Goal: Information Seeking & Learning: Learn about a topic

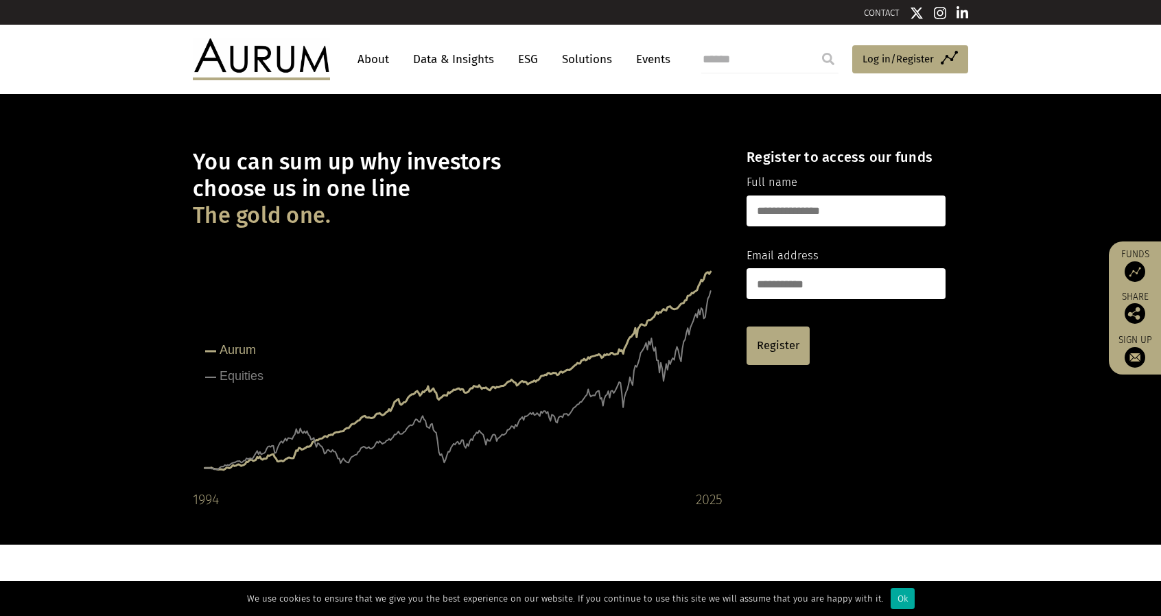
click at [382, 65] on link "About" at bounding box center [373, 59] width 45 height 25
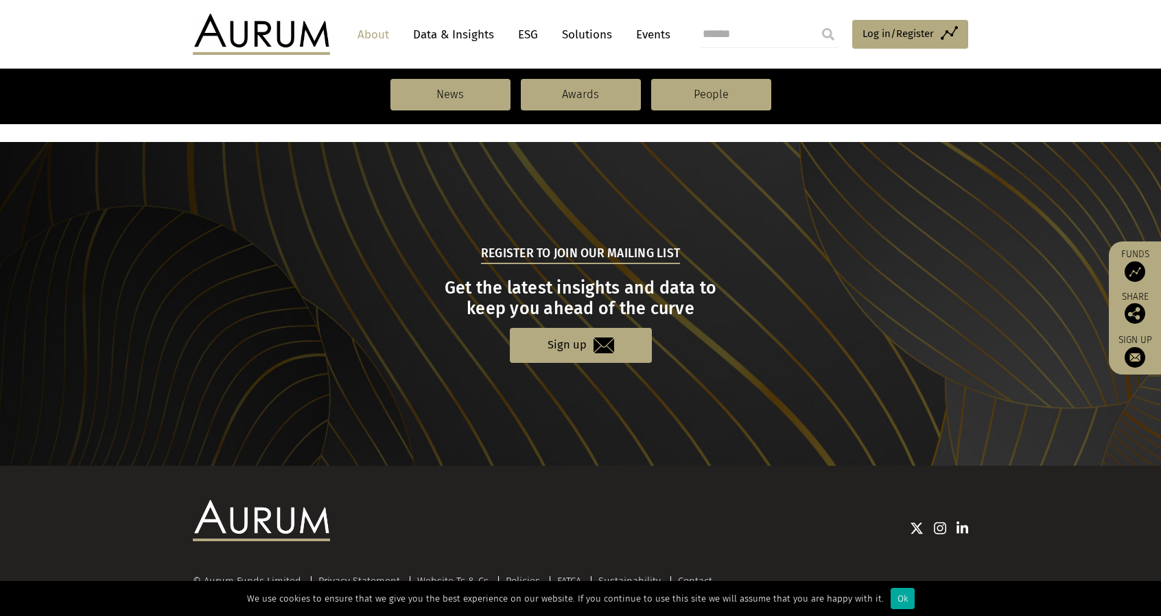
scroll to position [1440, 0]
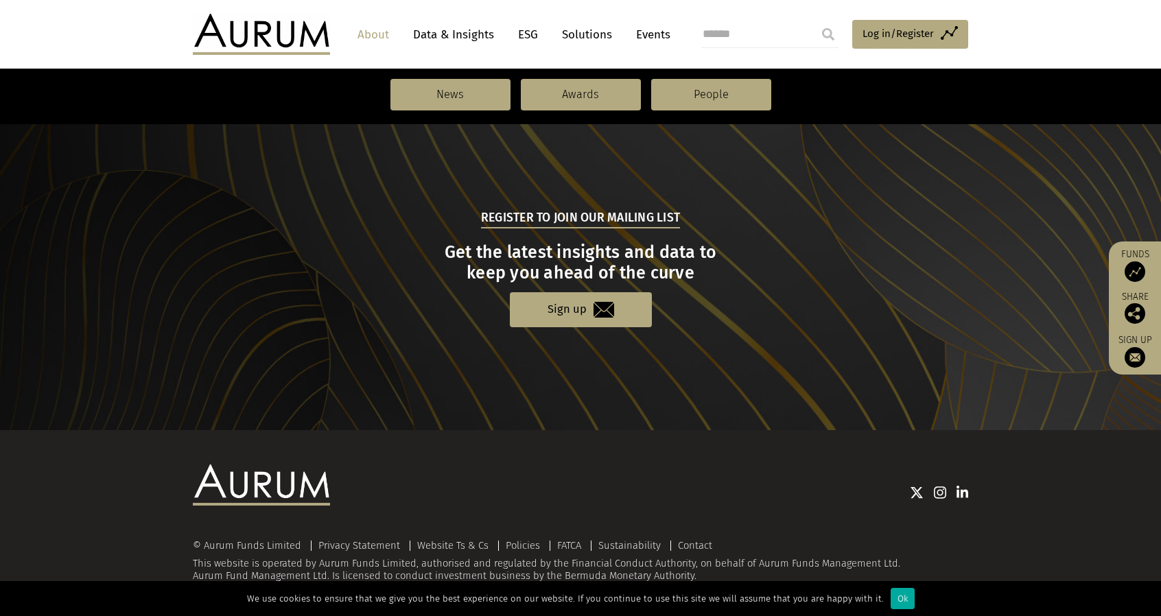
click at [600, 35] on link "Solutions" at bounding box center [587, 34] width 64 height 25
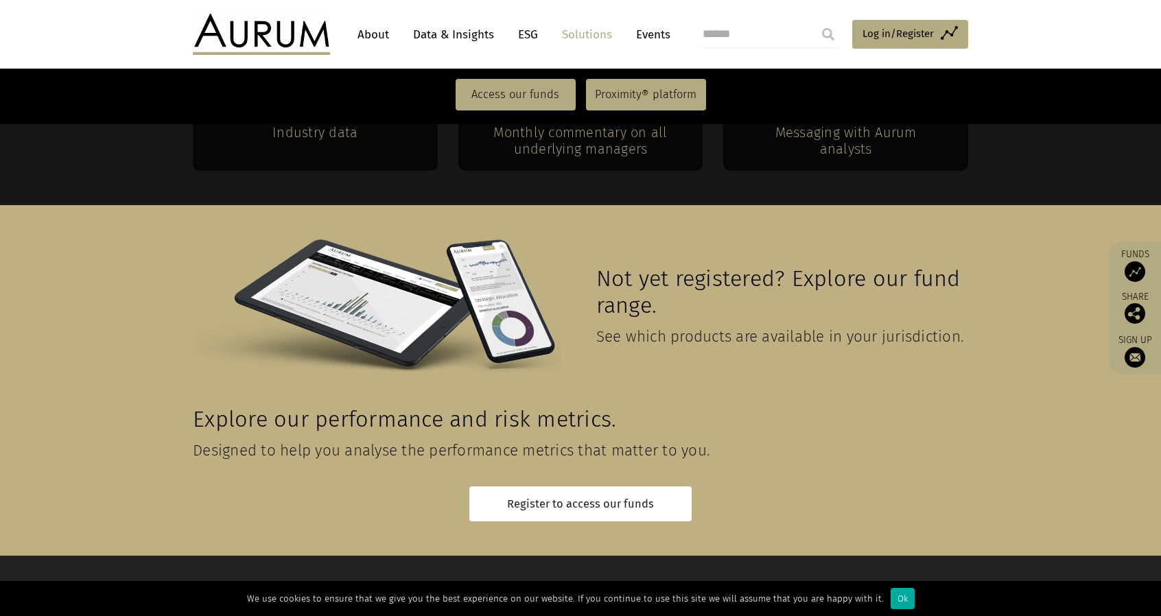
scroll to position [3031, 0]
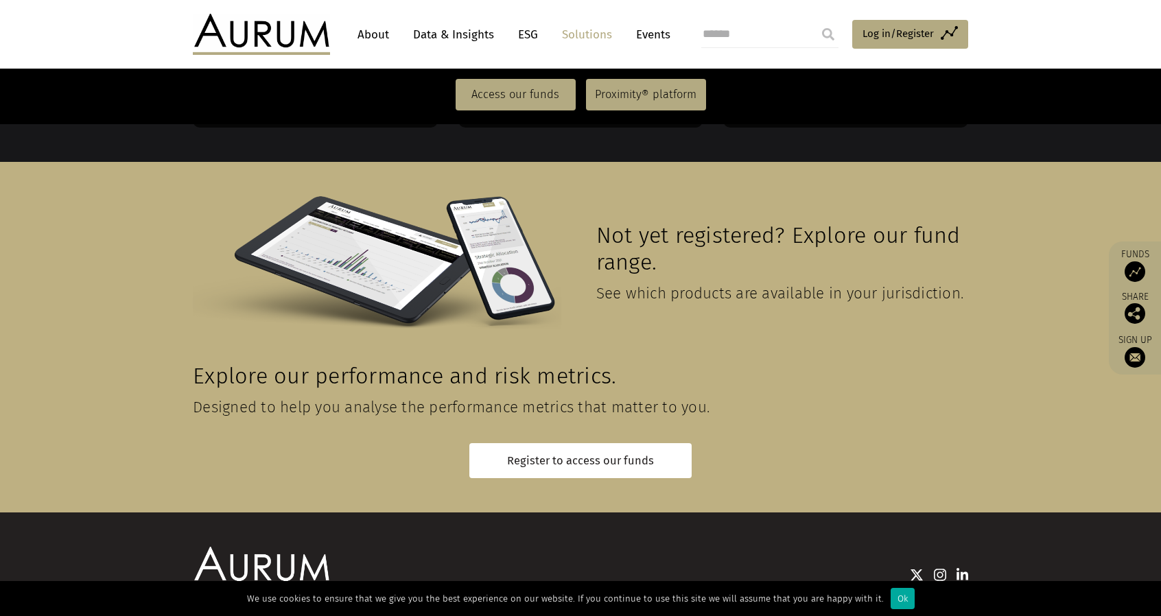
click at [966, 568] on img at bounding box center [963, 575] width 12 height 14
click at [903, 603] on div "Ok" at bounding box center [903, 598] width 24 height 21
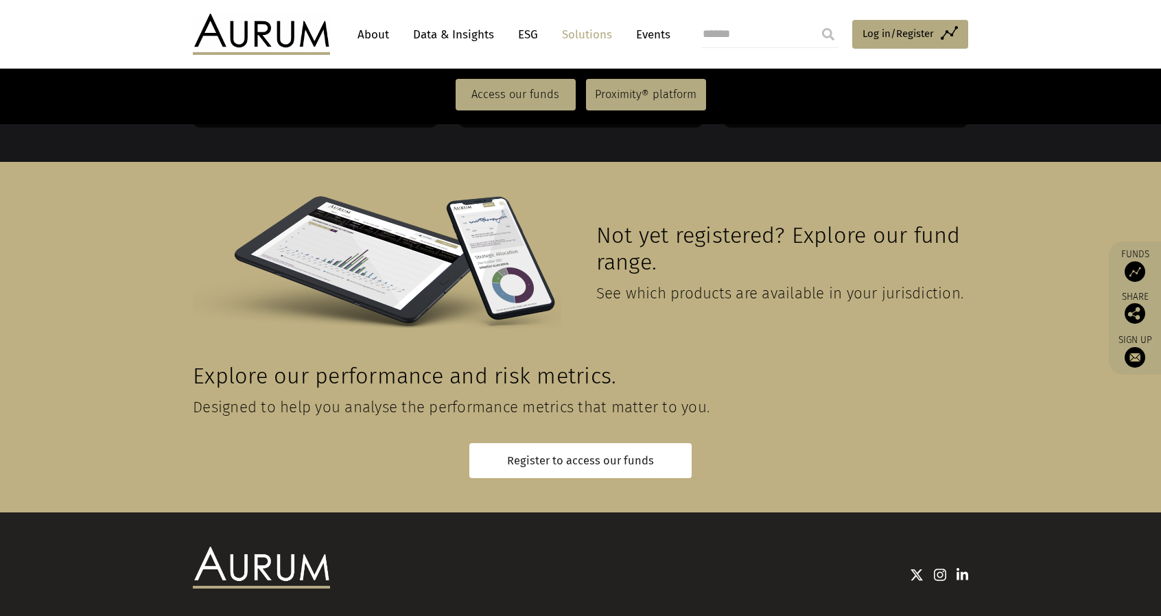
click at [916, 568] on img at bounding box center [917, 575] width 14 height 14
click at [170, 93] on nav "Access our funds Proximity® platform" at bounding box center [580, 94] width 1161 height 59
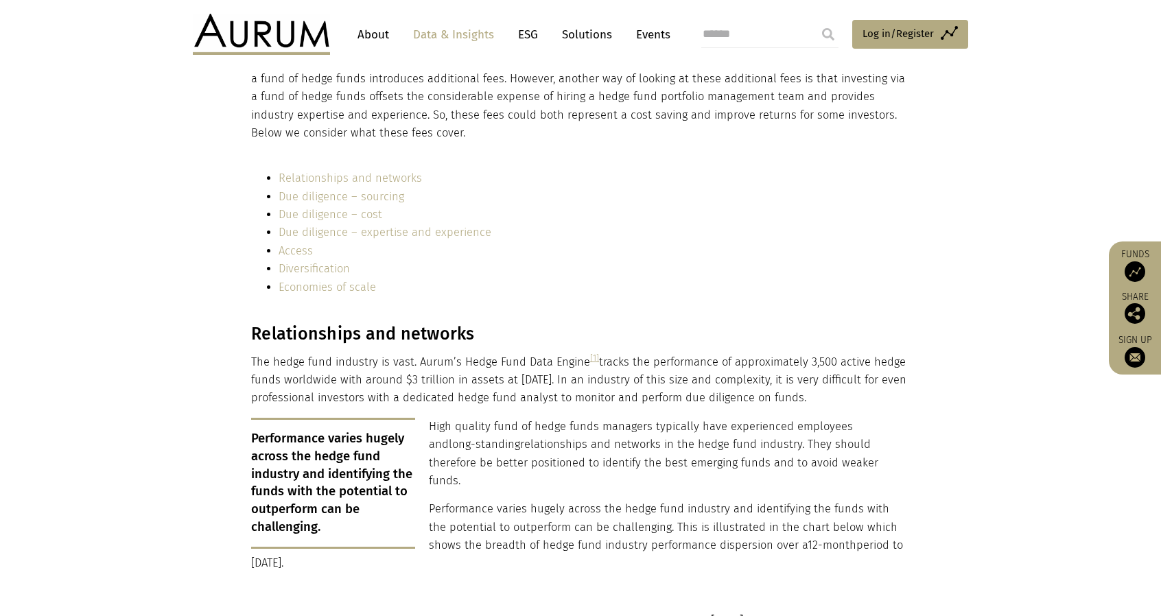
scroll to position [1606, 0]
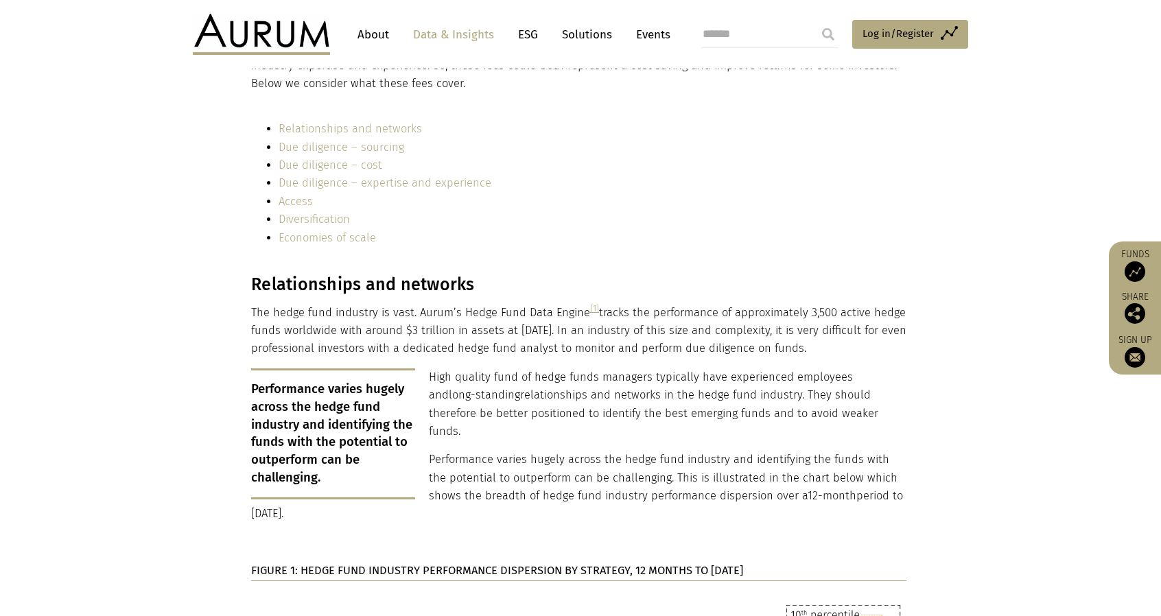
click at [709, 203] on li "Access" at bounding box center [593, 202] width 628 height 18
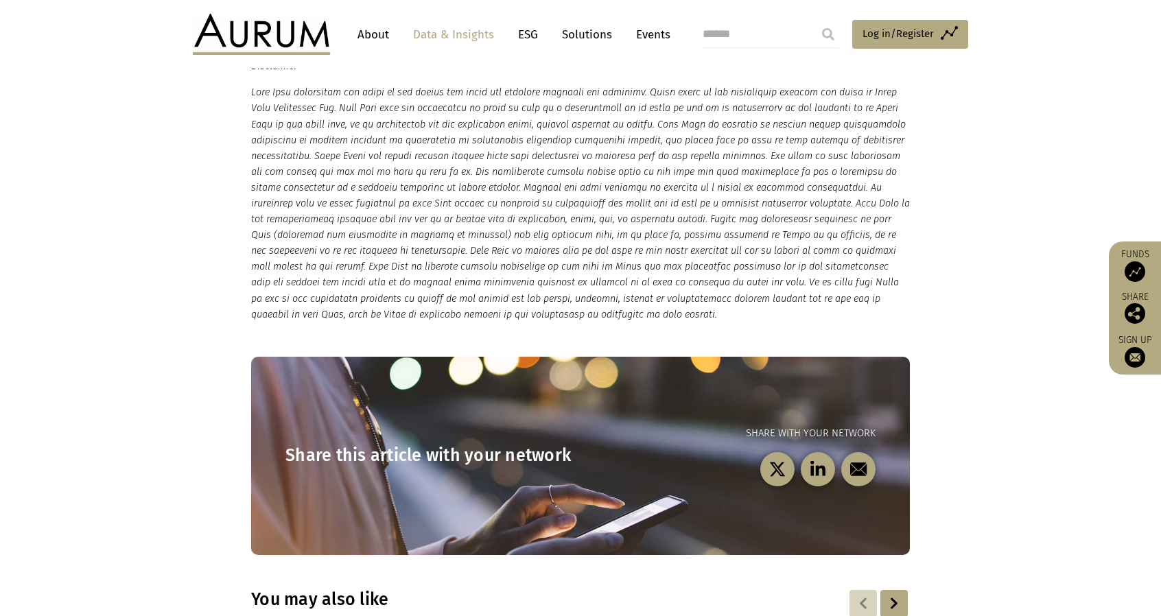
scroll to position [7545, 0]
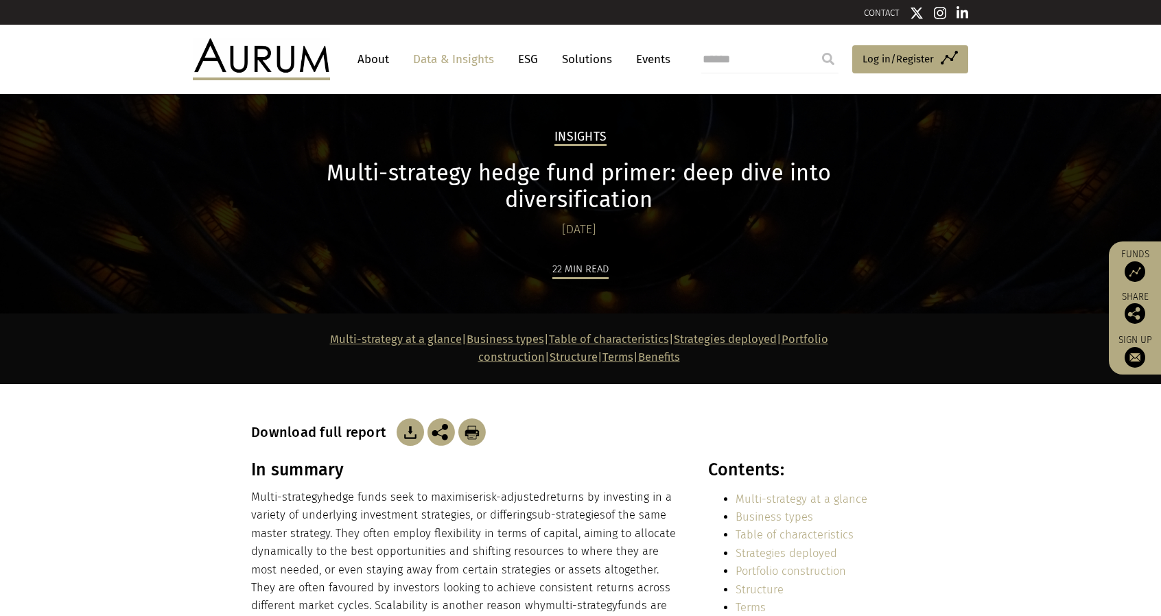
click at [409, 419] on img at bounding box center [410, 432] width 27 height 27
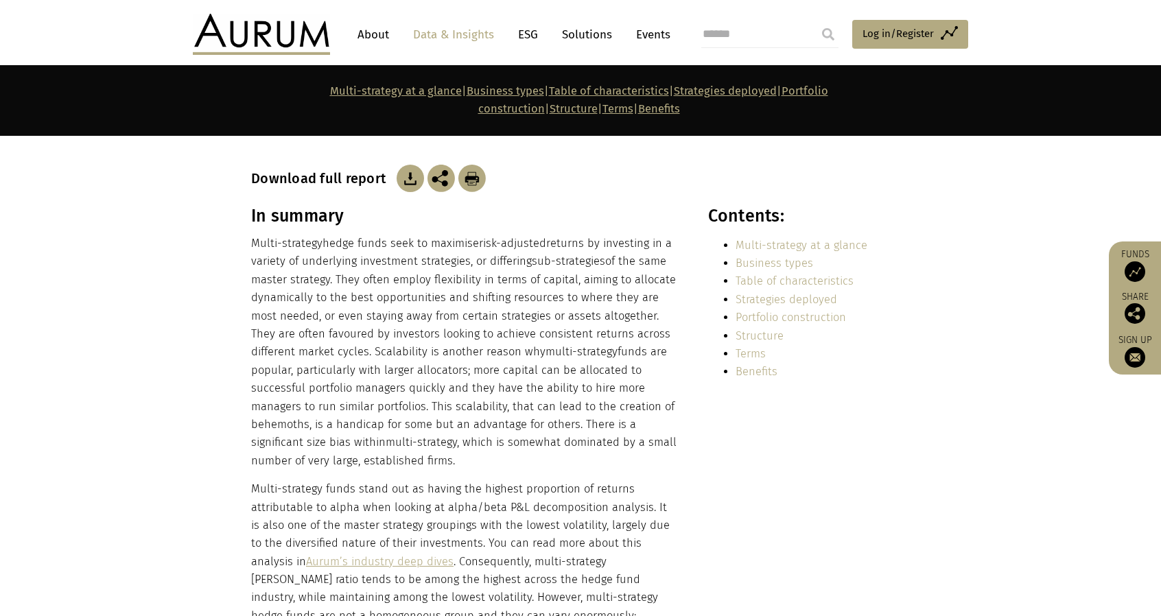
scroll to position [277, 0]
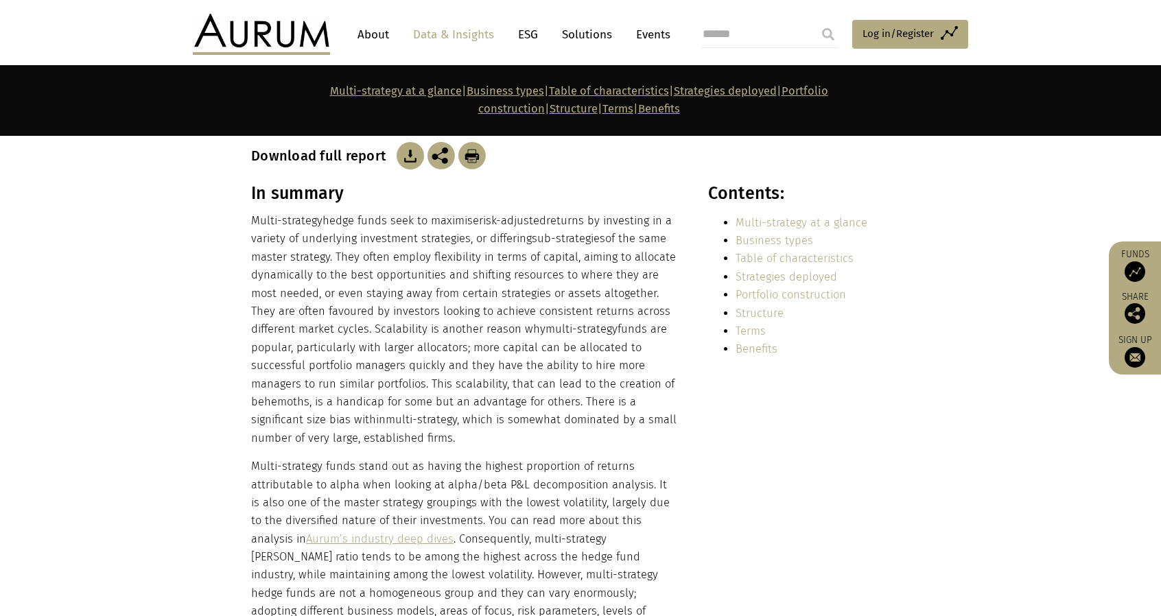
click at [770, 288] on link "Portfolio construction" at bounding box center [791, 294] width 111 height 13
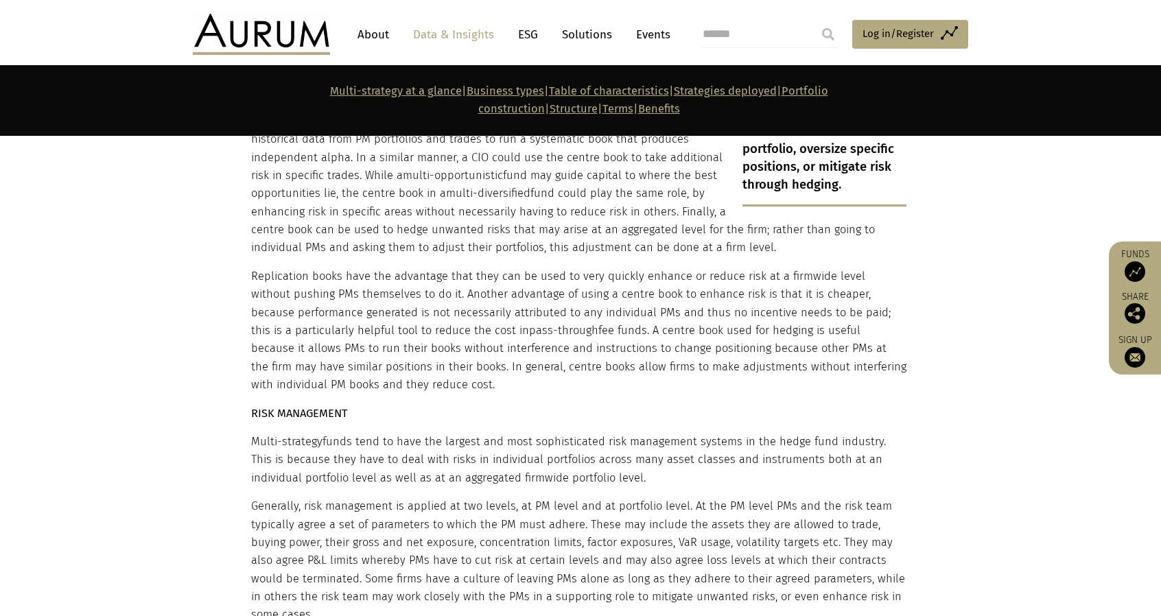
scroll to position [4937, 0]
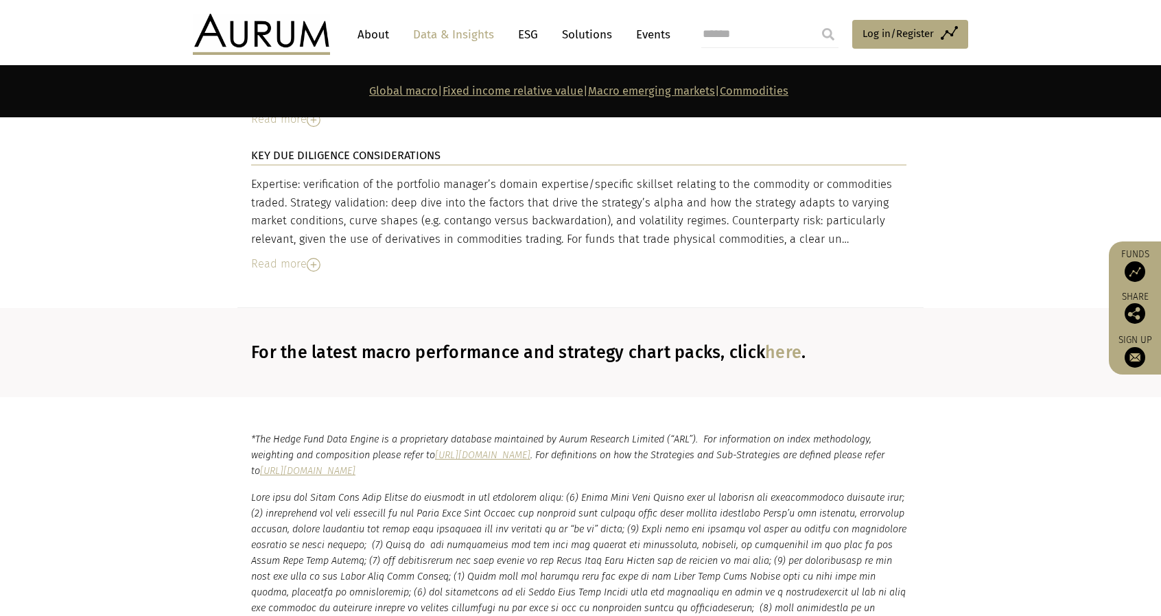
scroll to position [5134, 0]
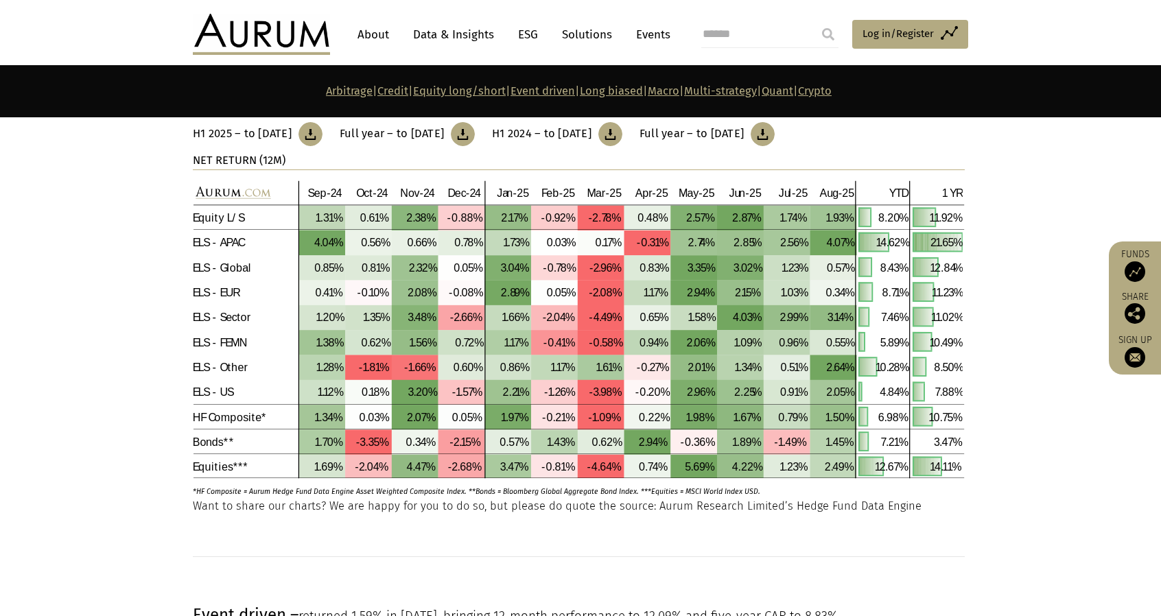
scroll to position [2547, 0]
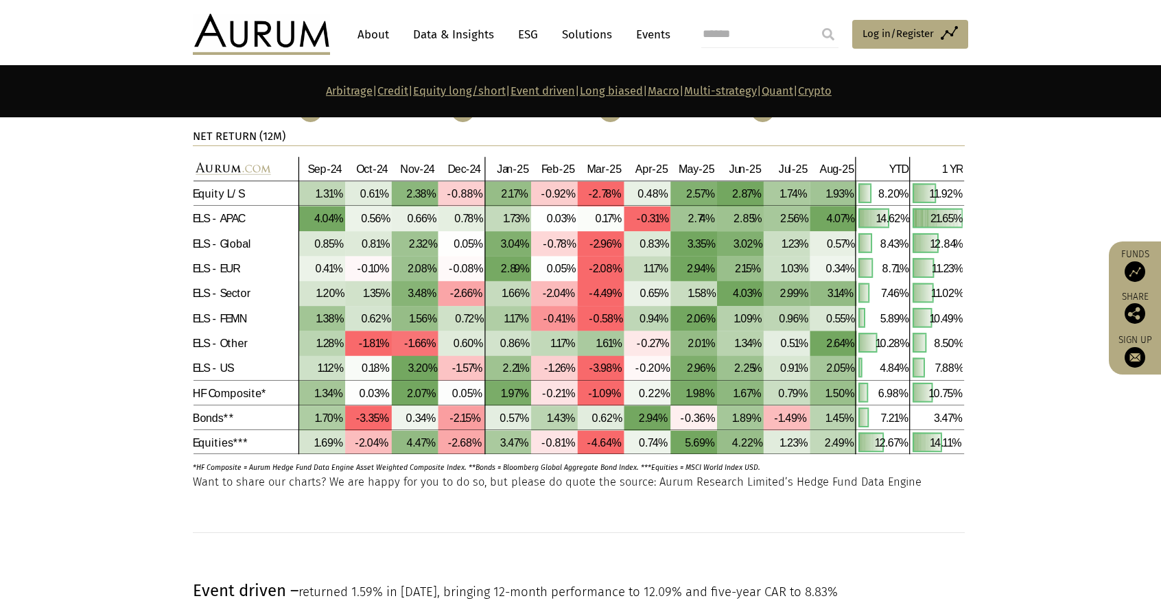
click at [793, 84] on link "Quant" at bounding box center [778, 90] width 32 height 13
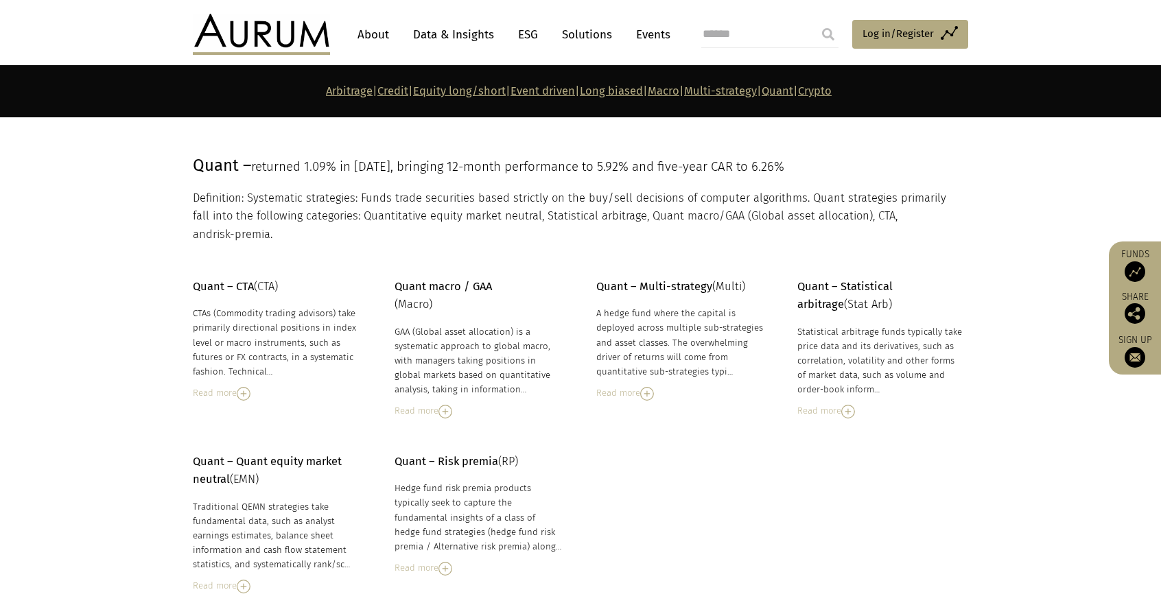
scroll to position [5806, 0]
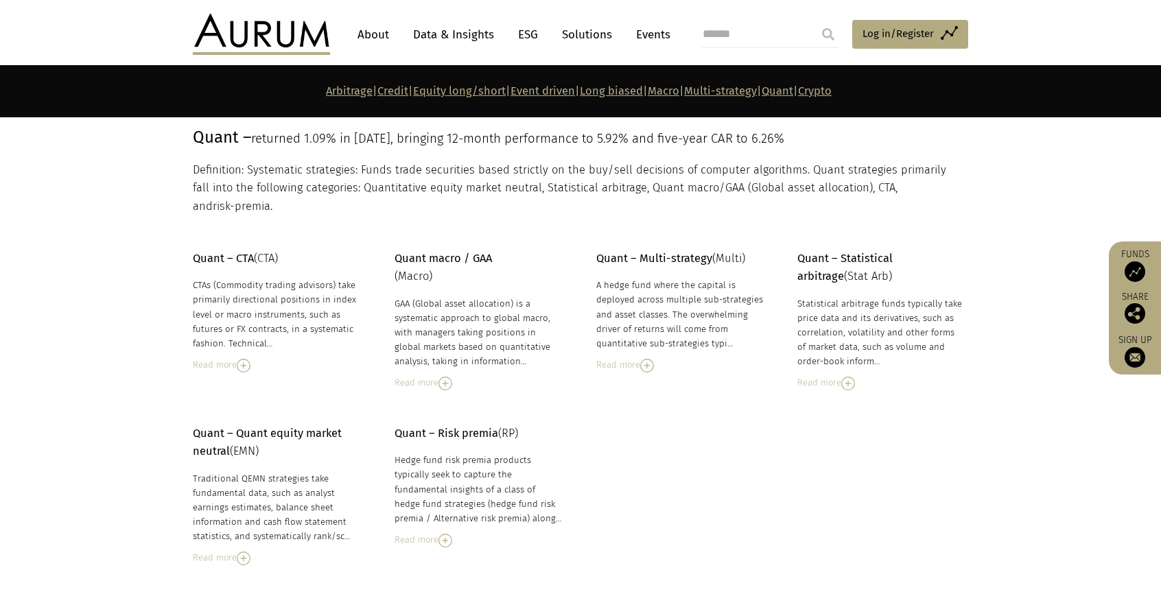
click at [737, 438] on div "Quant – Quant equity market neutral (EMN) Traditional QEMN strategies take fund…" at bounding box center [580, 513] width 803 height 177
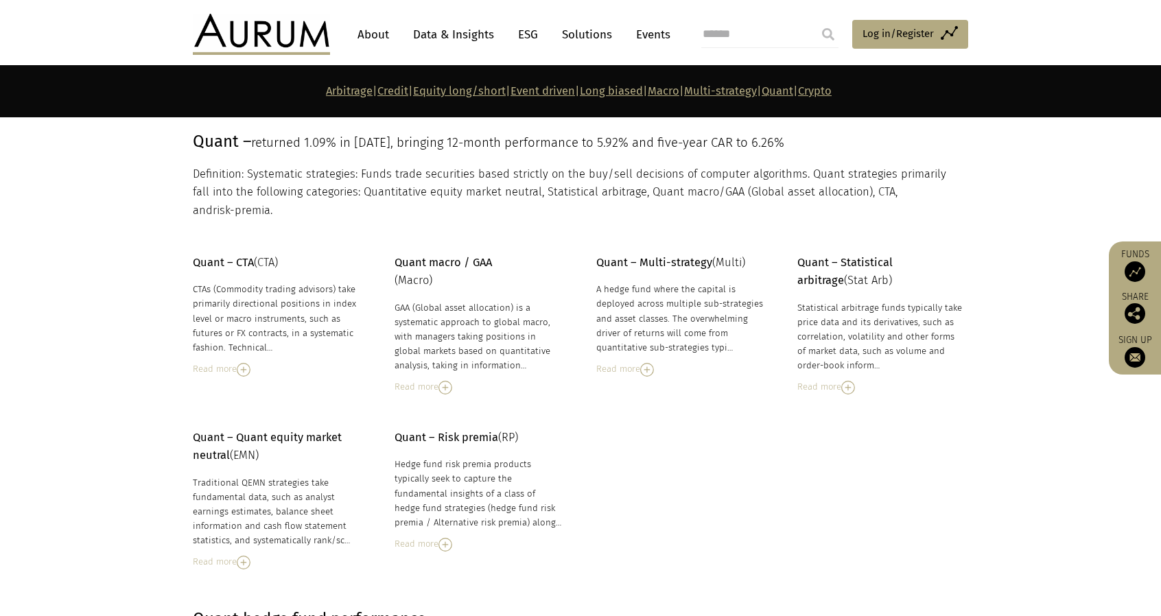
scroll to position [5802, 0]
click at [450, 537] on img at bounding box center [446, 544] width 14 height 14
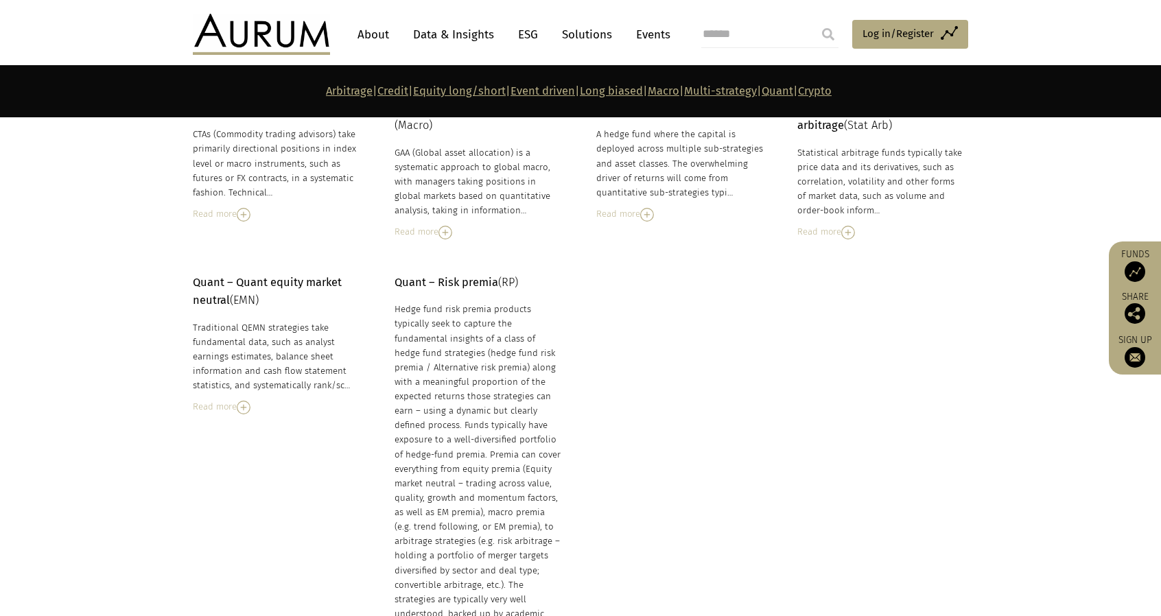
scroll to position [5974, 0]
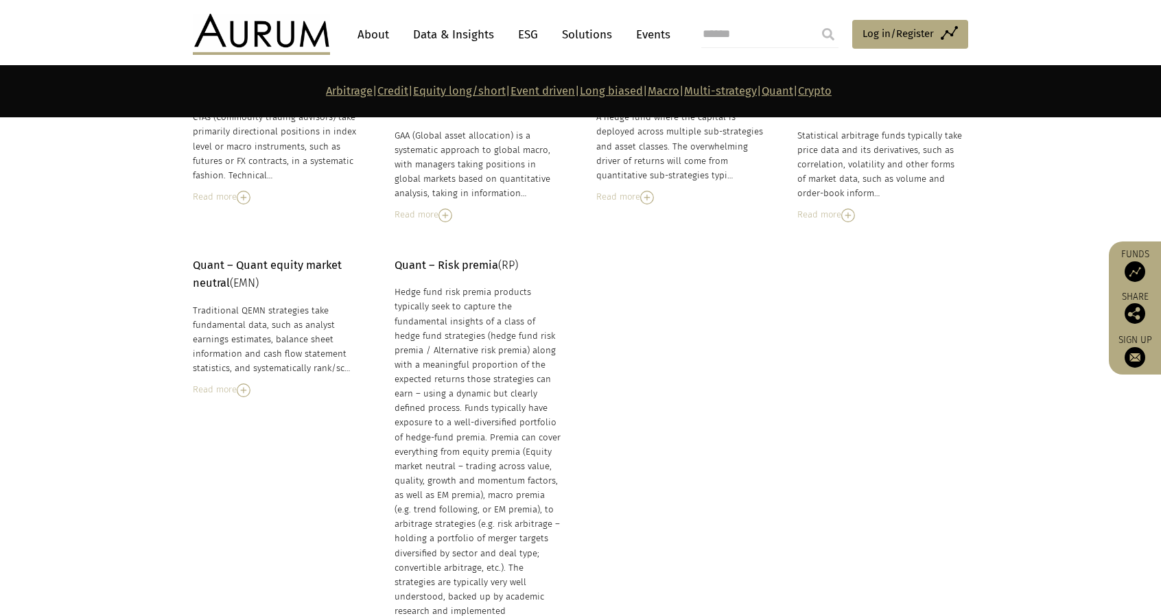
click at [247, 384] on img at bounding box center [244, 391] width 14 height 14
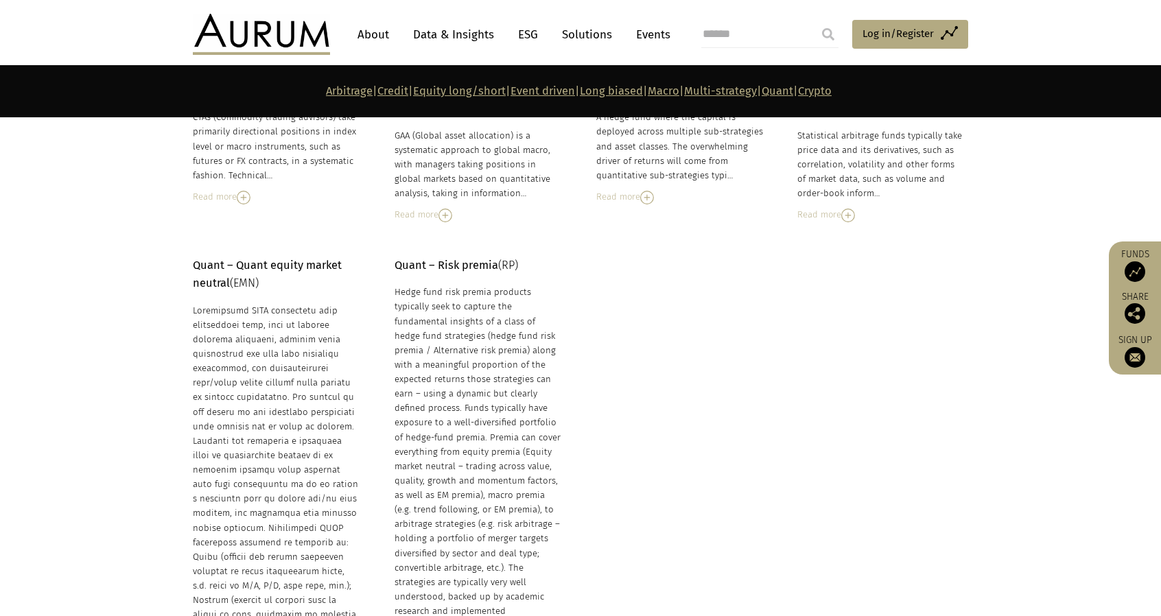
click at [247, 366] on div at bounding box center [276, 520] width 167 height 435
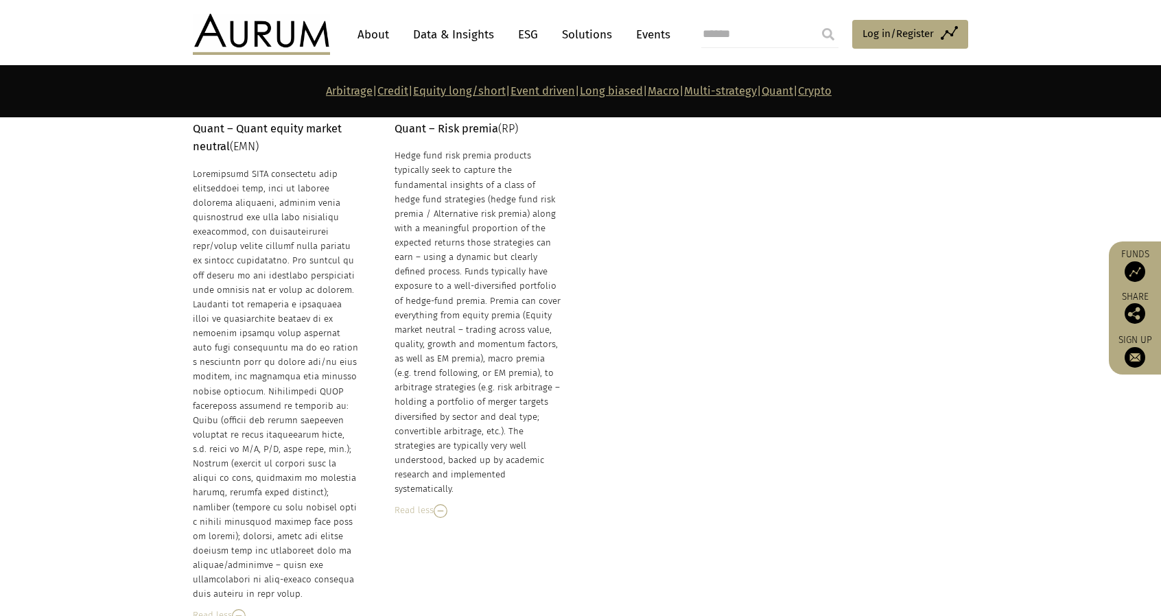
scroll to position [6106, 0]
drag, startPoint x: 279, startPoint y: 561, endPoint x: 194, endPoint y: 164, distance: 406.6
click at [194, 172] on div at bounding box center [276, 389] width 167 height 435
copy div "Loremipsumd SITA consectetu adip elitseddoei temp, inci ut laboree dolorema ali…"
click at [522, 305] on div "Hedge fund risk premia products typically seek to capture the fundamental insig…" at bounding box center [478, 327] width 167 height 348
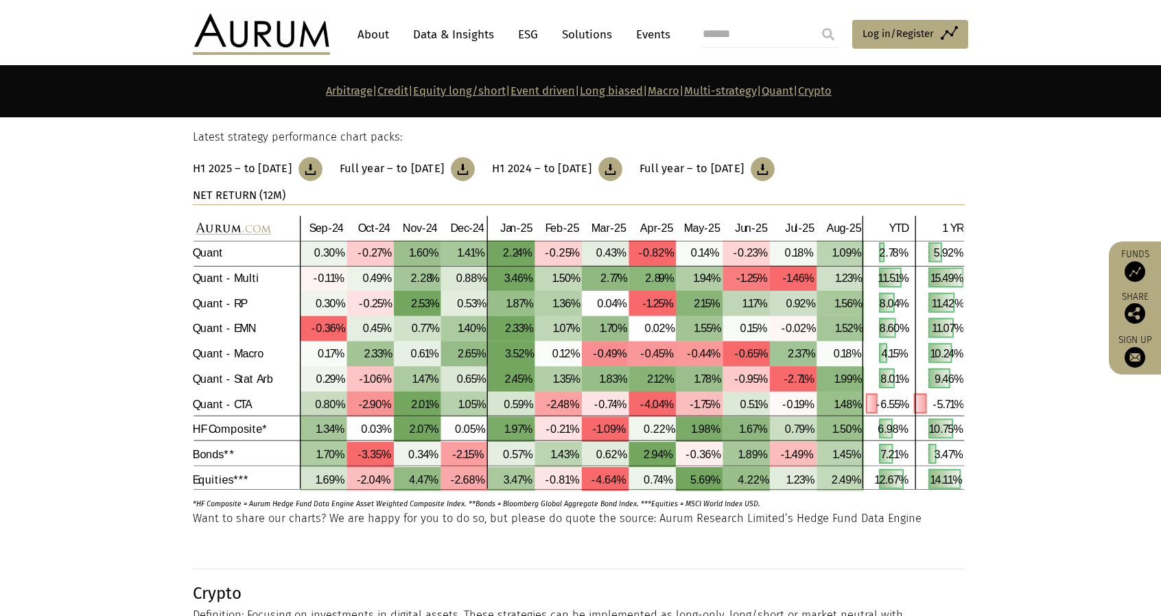
scroll to position [6679, 0]
